Goal: Use online tool/utility

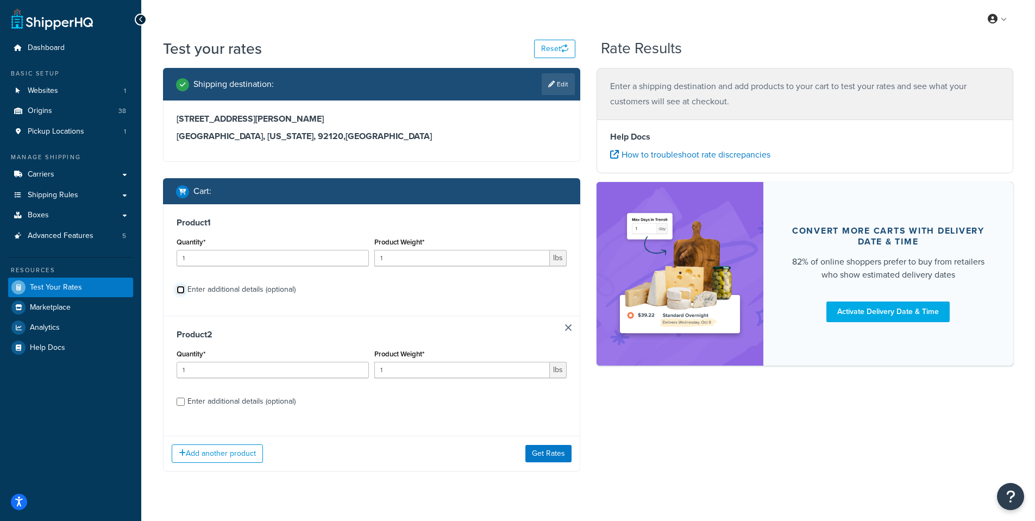
click at [178, 293] on input "Enter additional details (optional)" at bounding box center [181, 290] width 8 height 8
checkbox input "true"
select select "23092"
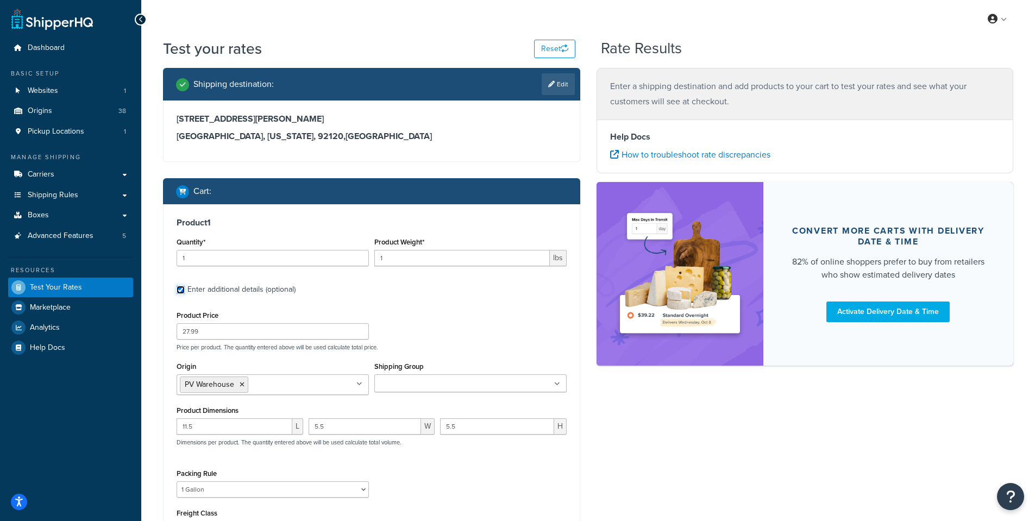
click at [178, 289] on input "Enter additional details (optional)" at bounding box center [181, 290] width 8 height 8
checkbox input "false"
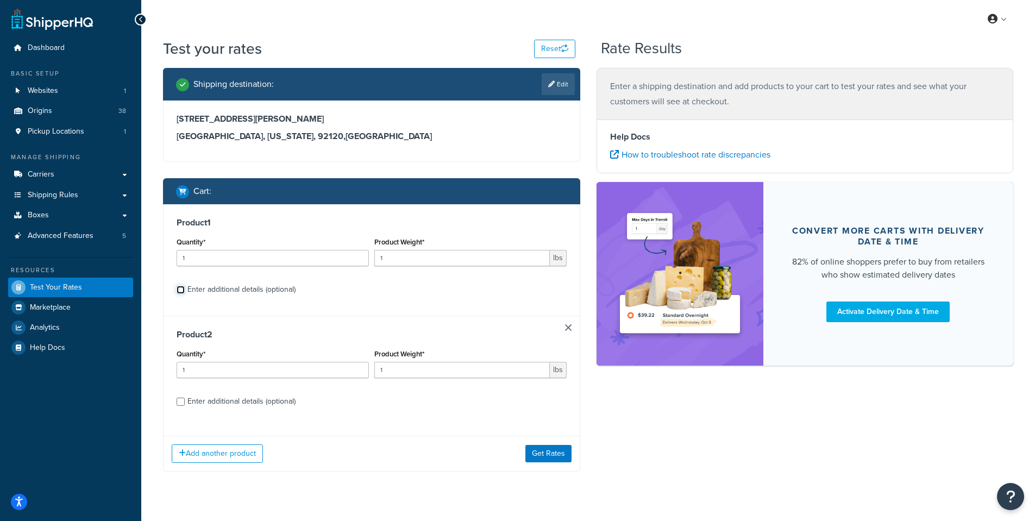
click at [178, 289] on input "Enter additional details (optional)" at bounding box center [181, 290] width 8 height 8
checkbox input "true"
select select "23092"
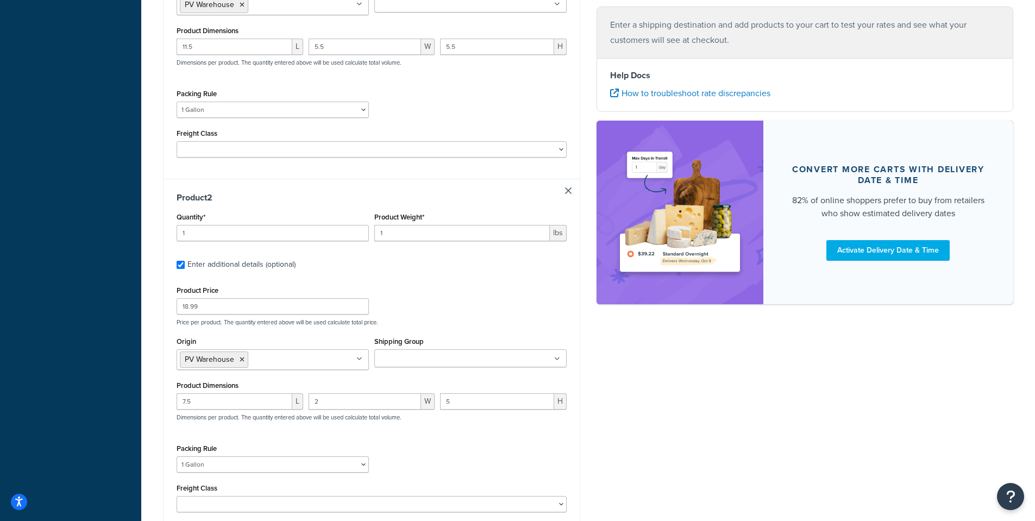
scroll to position [380, 0]
